Goal: Information Seeking & Learning: Learn about a topic

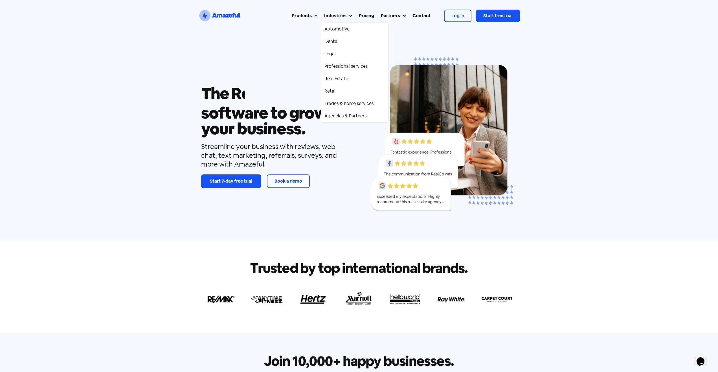
click at [349, 16] on icon at bounding box center [350, 16] width 3 height 5
click at [343, 80] on div "Real Estate" at bounding box center [336, 78] width 24 height 7
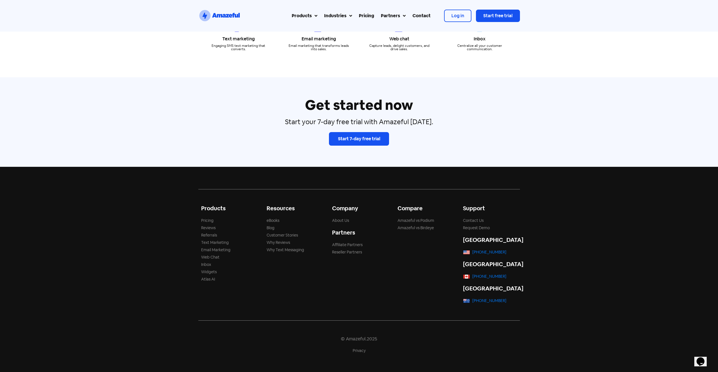
scroll to position [1608, 0]
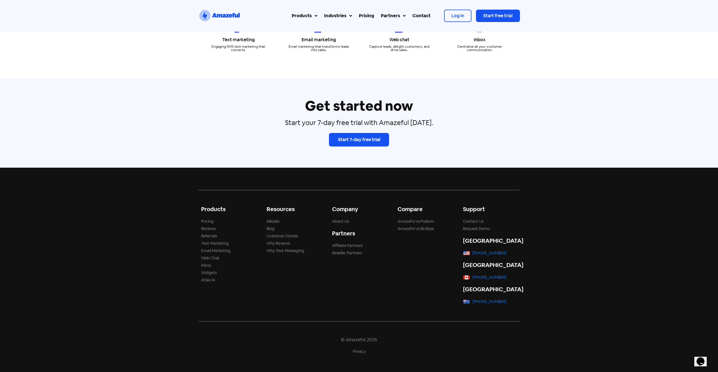
click at [208, 219] on link "Pricing" at bounding box center [207, 221] width 12 height 5
